Goal: Information Seeking & Learning: Find specific fact

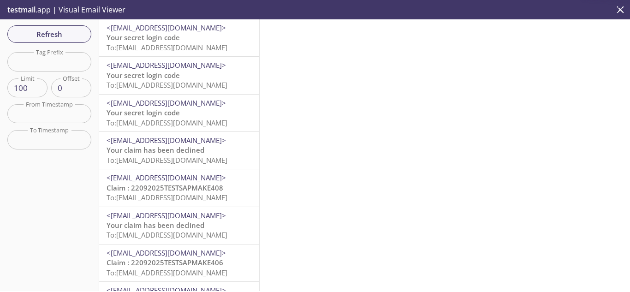
scroll to position [138, 0]
click at [174, 42] on span "Your secret login code" at bounding box center [143, 37] width 73 height 9
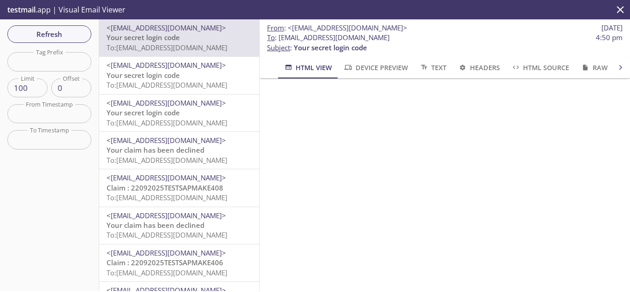
drag, startPoint x: 279, startPoint y: 37, endPoint x: 483, endPoint y: 39, distance: 203.9
click at [483, 39] on span "To : [EMAIL_ADDRESS][DOMAIN_NAME] 4:50 pm" at bounding box center [445, 38] width 356 height 10
copy span "[EMAIL_ADDRESS][DOMAIN_NAME]"
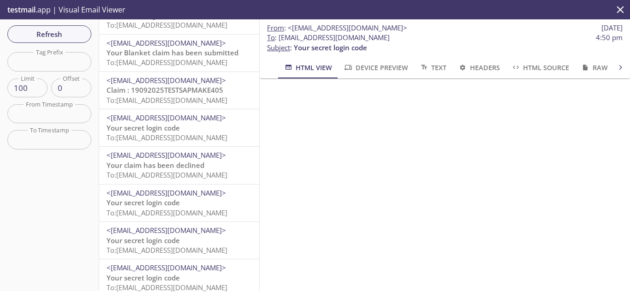
scroll to position [369, 0]
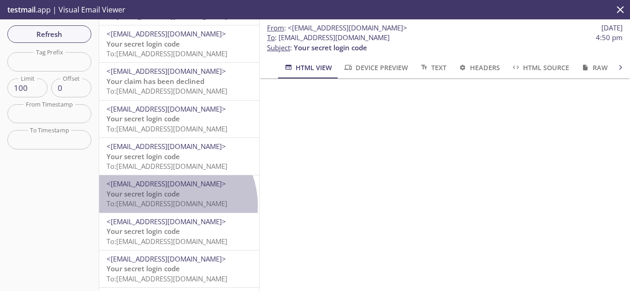
click at [168, 205] on span "To: [EMAIL_ADDRESS][DOMAIN_NAME]" at bounding box center [167, 203] width 121 height 9
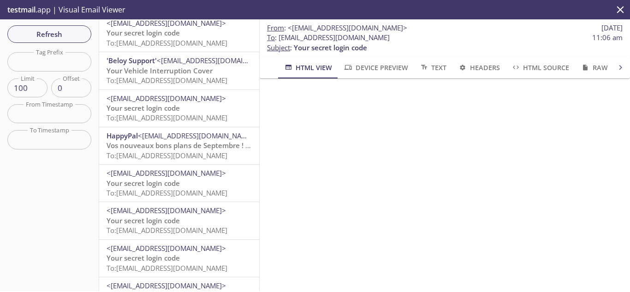
scroll to position [1615, 0]
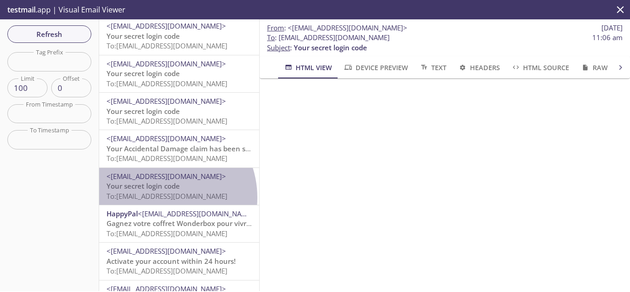
click at [159, 198] on span "To: [EMAIL_ADDRESS][DOMAIN_NAME]" at bounding box center [167, 195] width 121 height 9
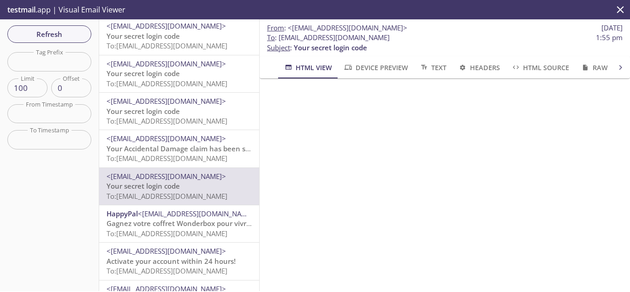
drag, startPoint x: 278, startPoint y: 38, endPoint x: 463, endPoint y: 39, distance: 184.6
click at [390, 39] on span "To : [EMAIL_ADDRESS][DOMAIN_NAME]" at bounding box center [328, 38] width 123 height 10
copy span "[EMAIL_ADDRESS][DOMAIN_NAME]"
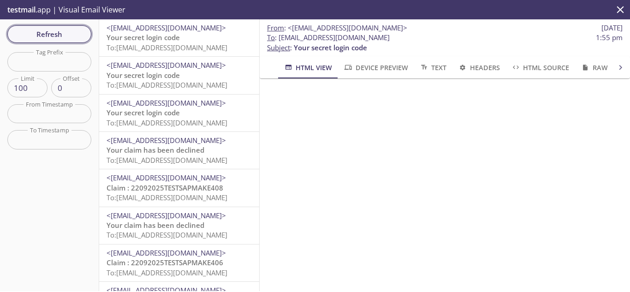
click at [64, 31] on span "Refresh" at bounding box center [49, 34] width 69 height 12
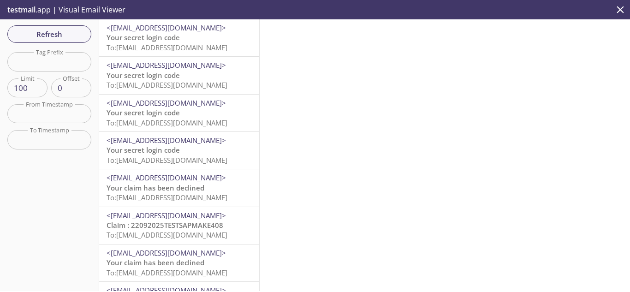
click at [185, 46] on span "To: [EMAIL_ADDRESS][DOMAIN_NAME]" at bounding box center [167, 47] width 121 height 9
